Goal: Navigation & Orientation: Go to known website

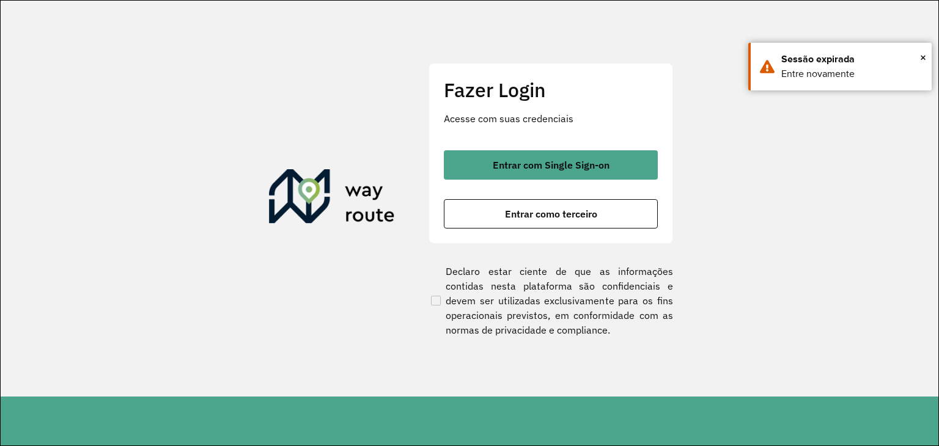
click at [594, 146] on div "Fazer Login Acesse com suas credenciais Entrar com Single Sign-on Entrar como t…" at bounding box center [550, 153] width 244 height 181
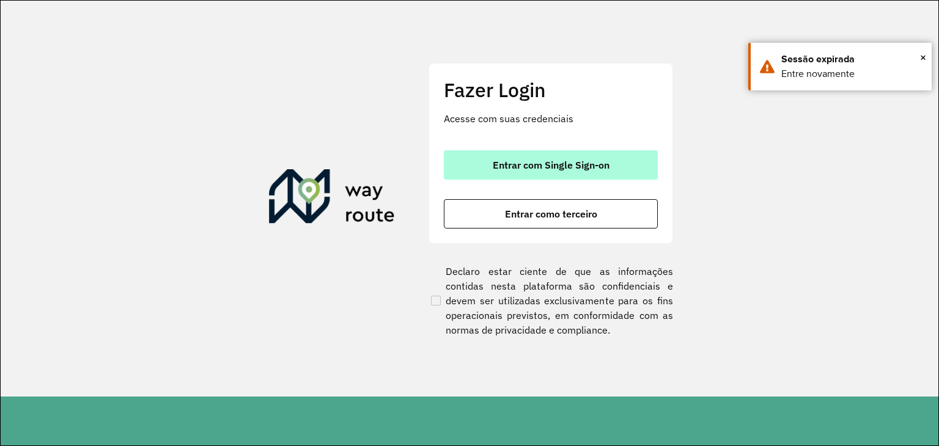
click at [589, 164] on span "Entrar com Single Sign-on" at bounding box center [551, 165] width 117 height 10
